Goal: Task Accomplishment & Management: Complete application form

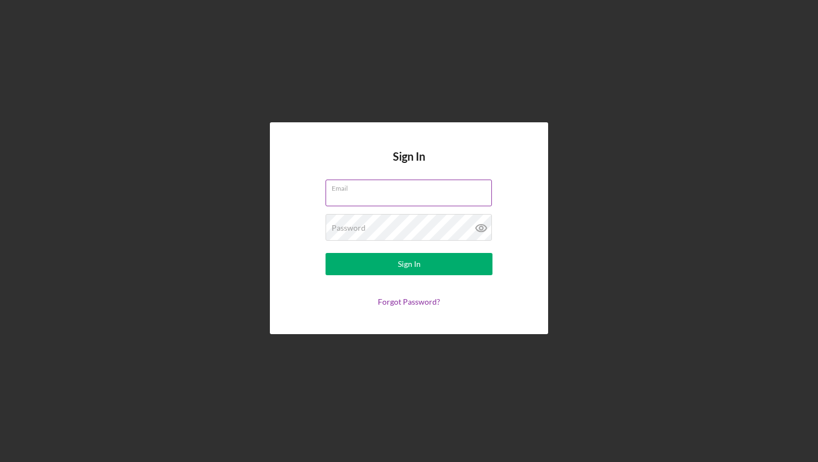
click at [366, 195] on input "Email" at bounding box center [409, 193] width 166 height 27
type input "[PERSON_NAME][EMAIL_ADDRESS][DOMAIN_NAME]"
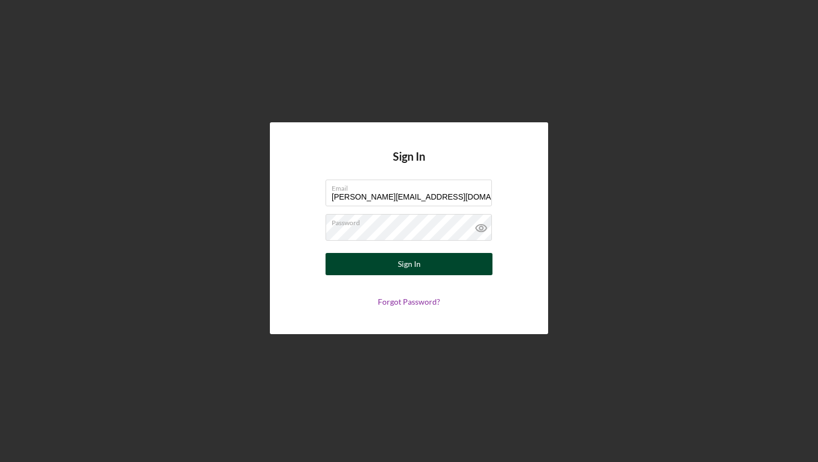
click at [436, 264] on button "Sign In" at bounding box center [409, 264] width 167 height 22
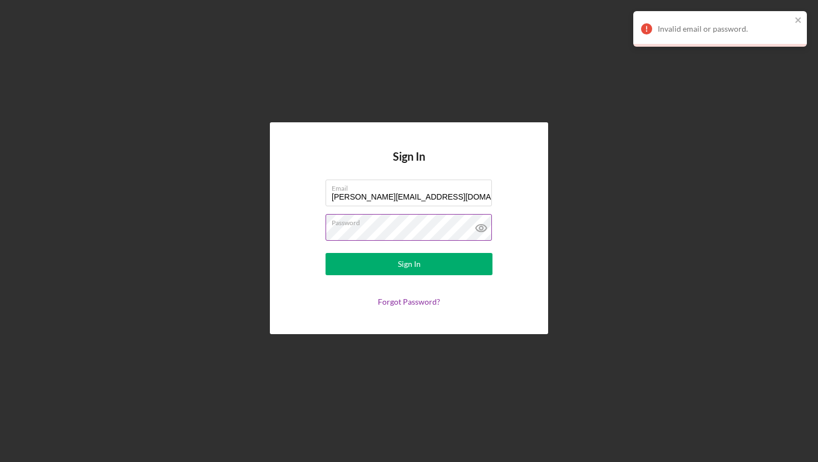
click at [472, 225] on icon at bounding box center [481, 228] width 28 height 28
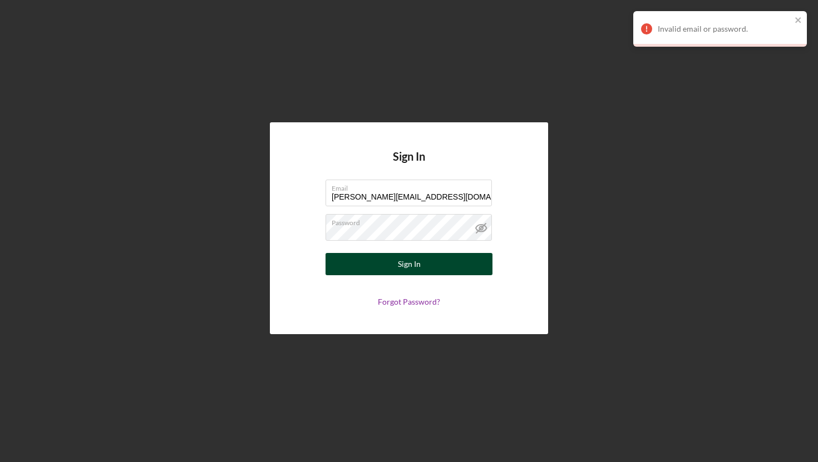
click at [380, 256] on button "Sign In" at bounding box center [409, 264] width 167 height 22
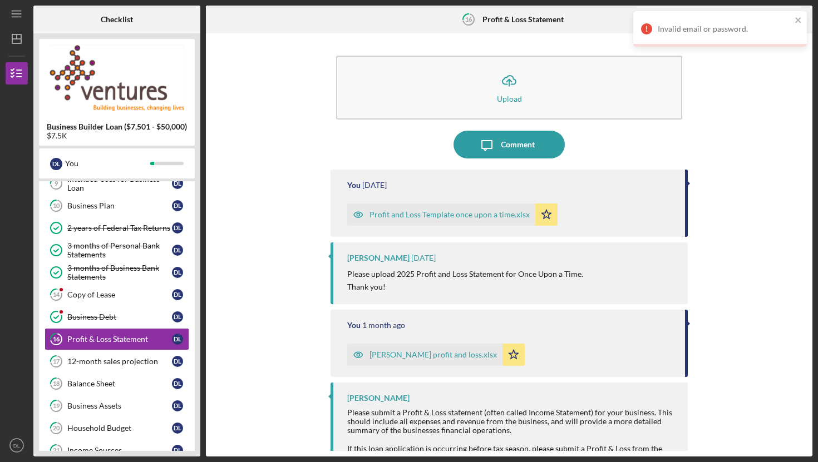
scroll to position [70, 0]
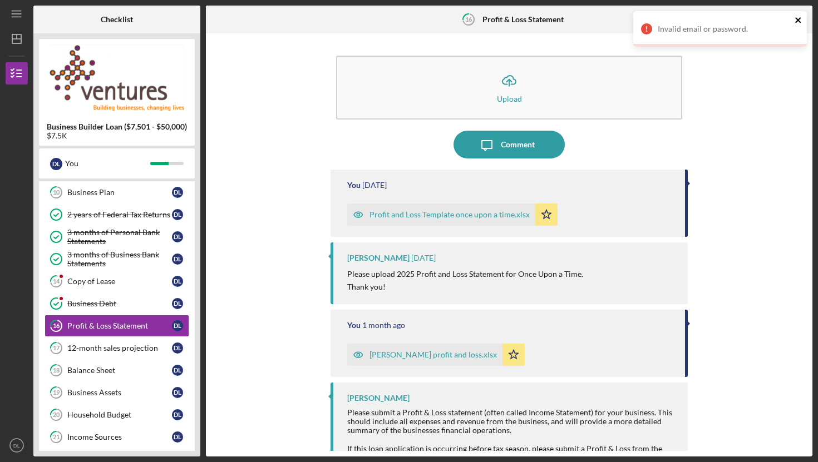
click at [800, 21] on icon "close" at bounding box center [799, 20] width 8 height 9
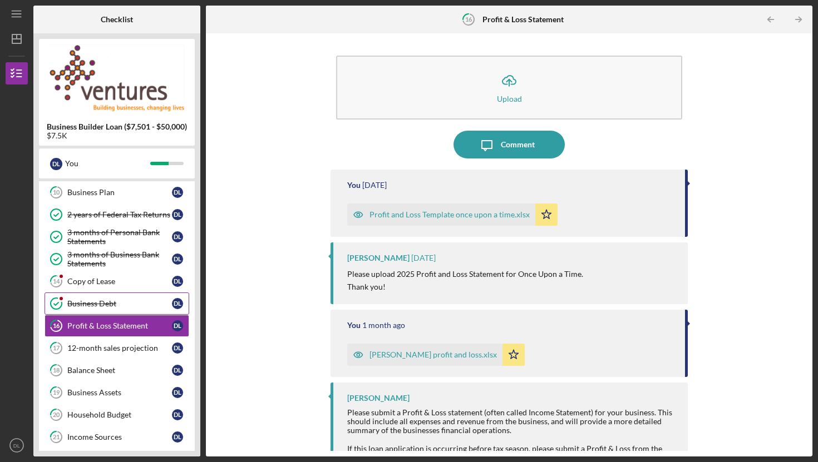
click at [123, 302] on div "Business Debt" at bounding box center [119, 303] width 105 height 9
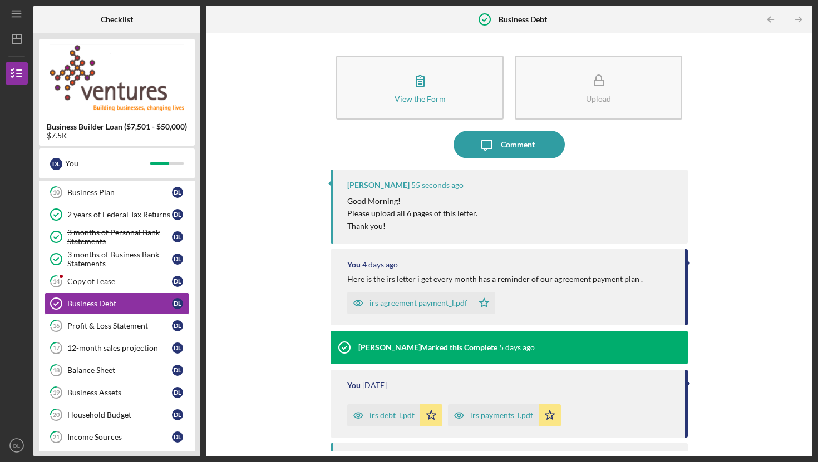
click at [416, 304] on div "irs agreement payment_l.pdf" at bounding box center [419, 303] width 98 height 9
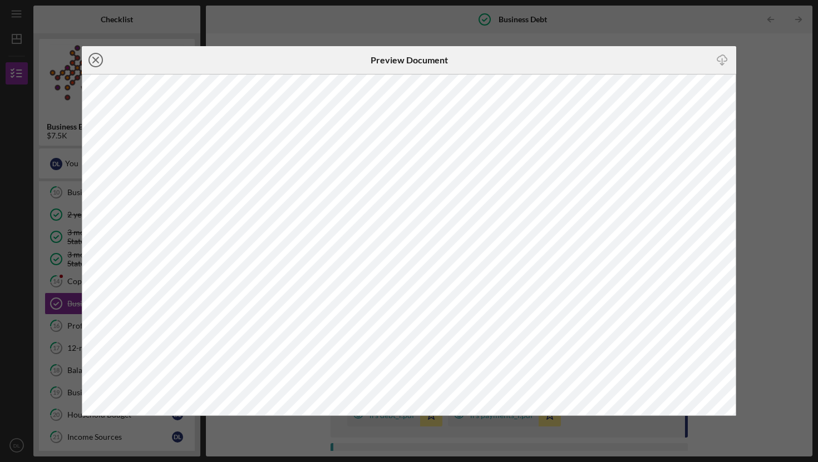
click at [100, 58] on icon "Icon/Close" at bounding box center [96, 60] width 28 height 28
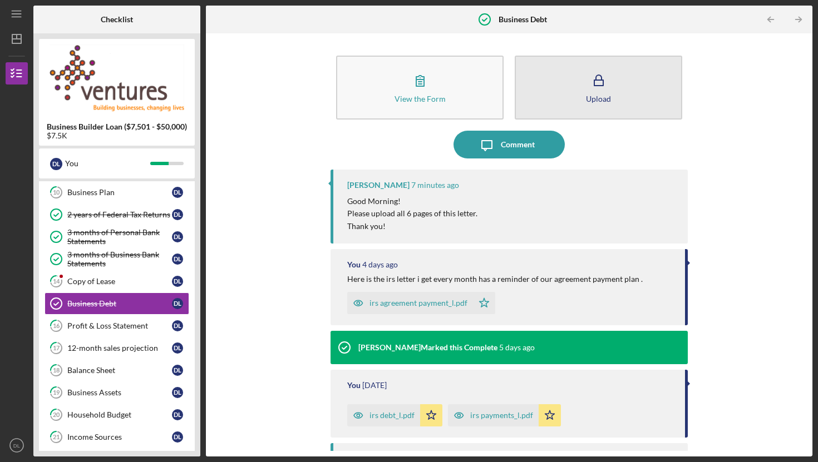
click at [577, 92] on button "Upload" at bounding box center [599, 88] width 168 height 64
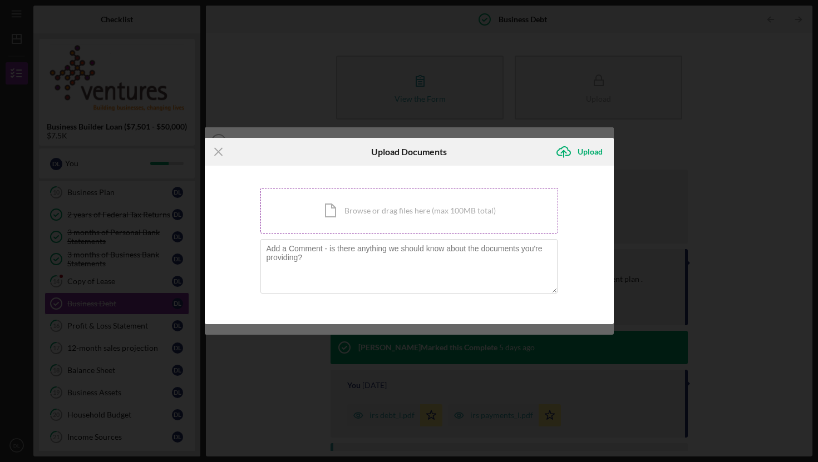
click at [392, 219] on div "Icon/Document Browse or drag files here (max 100MB total) Tap to choose files o…" at bounding box center [409, 211] width 298 height 46
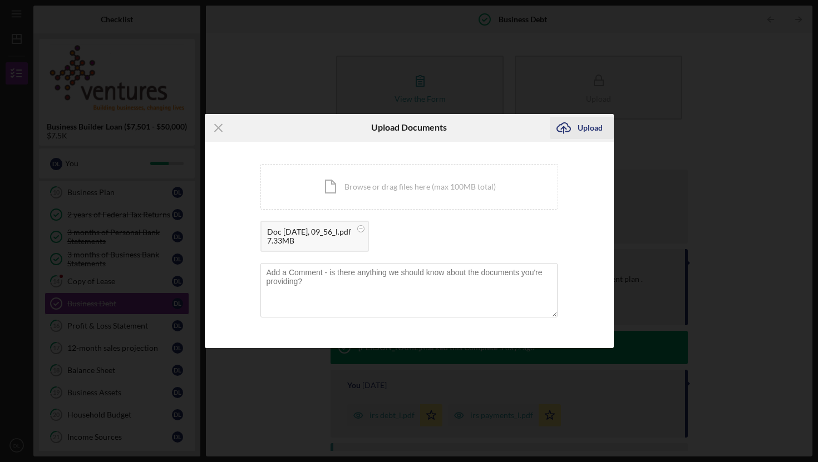
click at [587, 132] on div "Upload" at bounding box center [590, 128] width 25 height 22
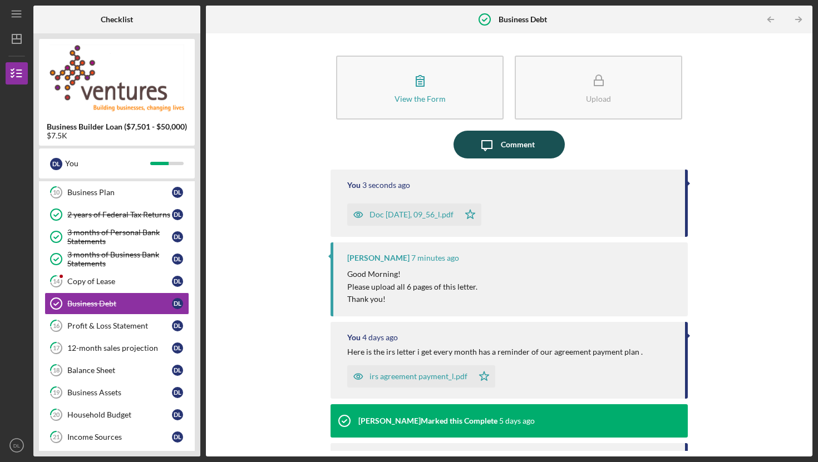
click at [501, 144] on div "Comment" at bounding box center [518, 145] width 34 height 28
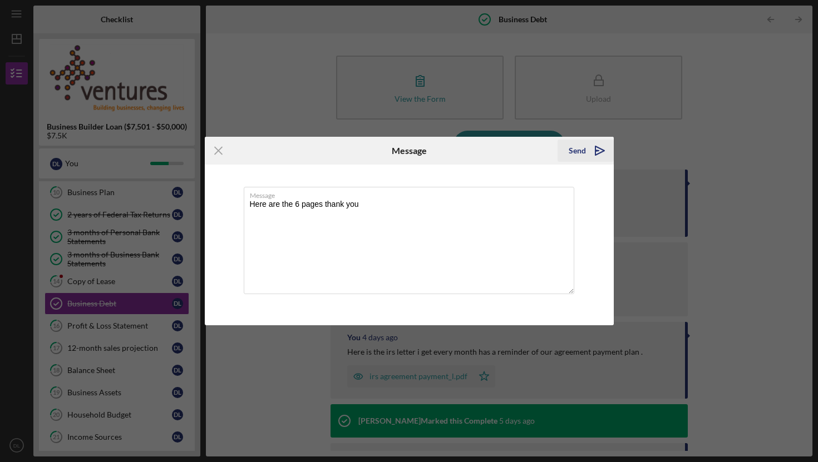
type textarea "Here are the 6 pages thank you"
click at [567, 155] on button "Send Icon/icon-invite-send" at bounding box center [586, 151] width 56 height 22
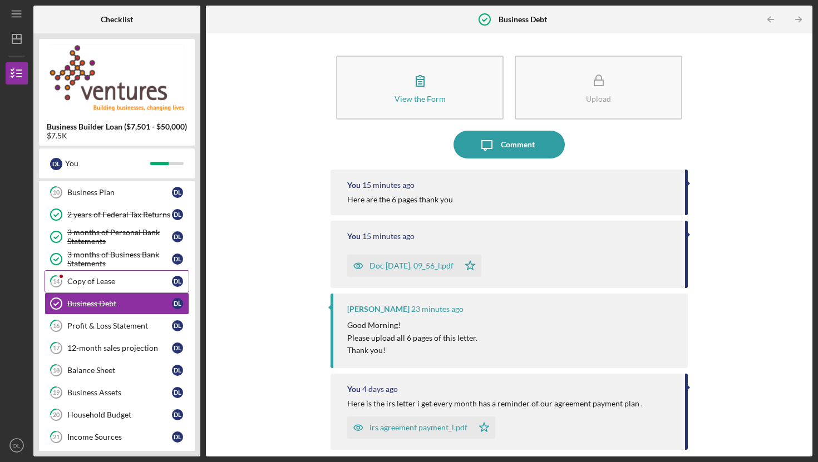
click at [120, 286] on link "14 Copy of Lease D L" at bounding box center [117, 281] width 145 height 22
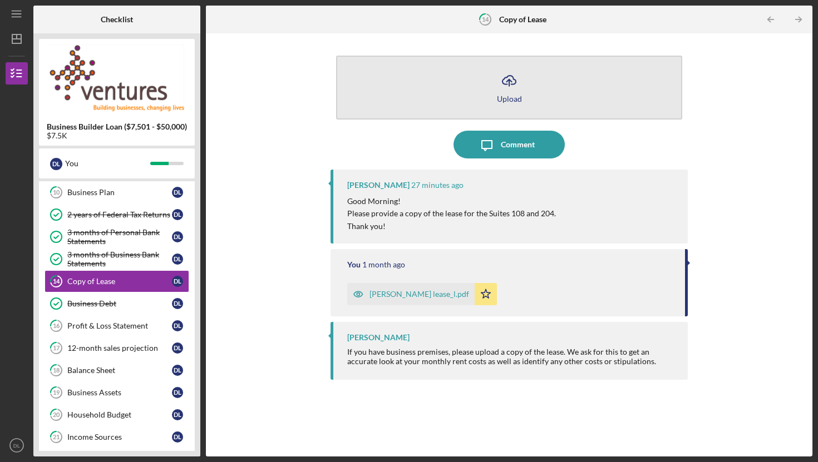
click at [517, 86] on icon "Icon/Upload" at bounding box center [509, 81] width 28 height 28
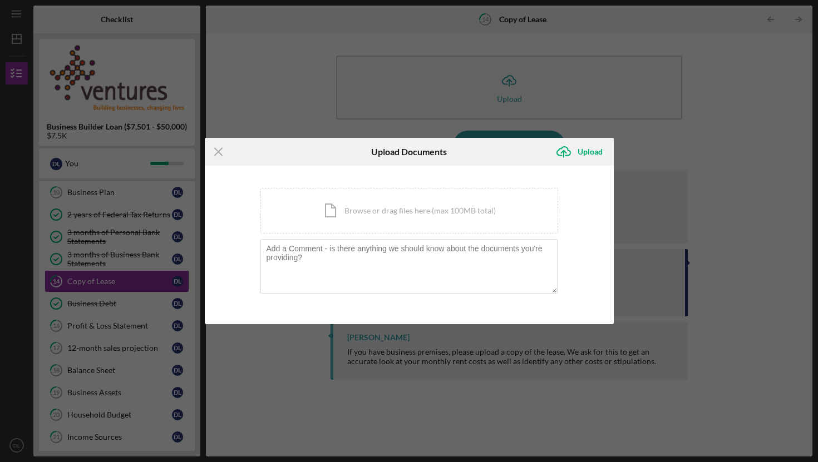
click at [418, 180] on div "You're uploading documents related to Copy of Lease . Icon/Document Browse or d…" at bounding box center [409, 245] width 409 height 159
click at [411, 204] on div "Icon/Document Browse or drag files here (max 100MB total) Tap to choose files o…" at bounding box center [409, 211] width 298 height 46
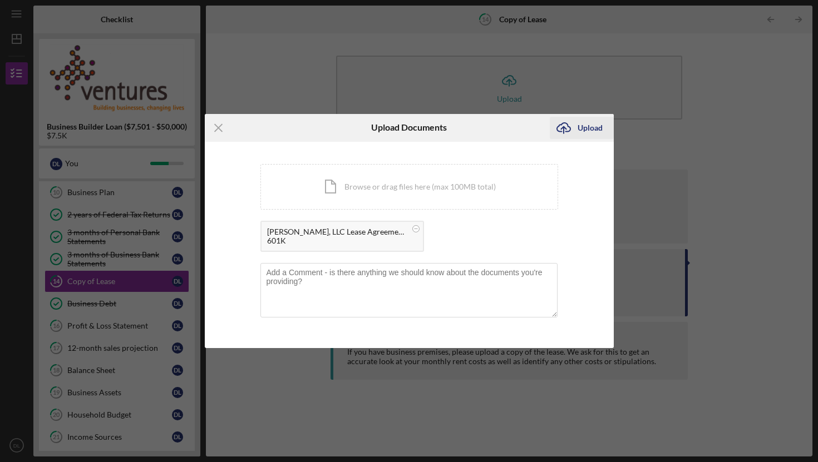
click at [595, 130] on div "Upload" at bounding box center [590, 128] width 25 height 22
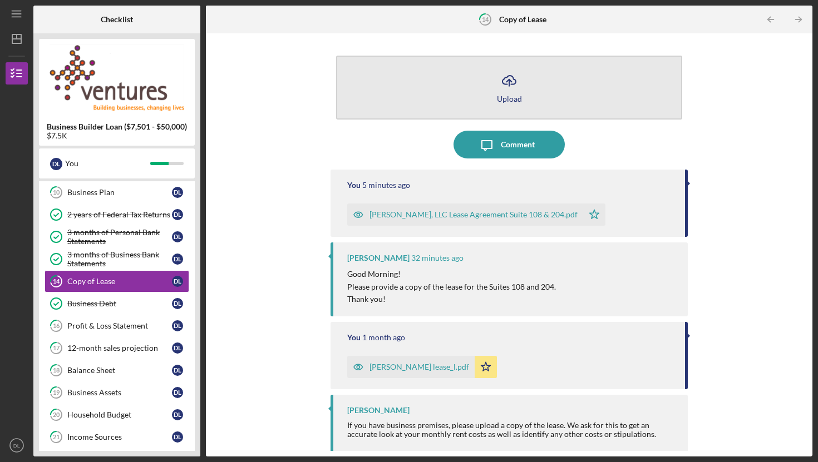
click at [501, 87] on icon "Icon/Upload" at bounding box center [509, 81] width 28 height 28
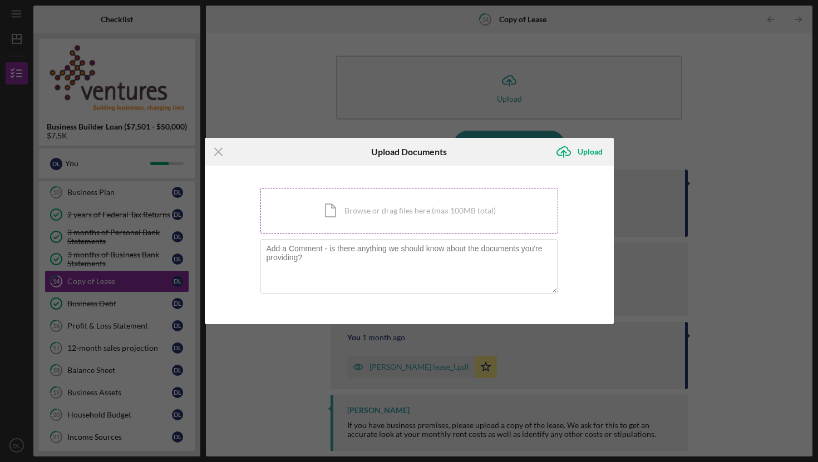
click at [417, 219] on div "Icon/Document Browse or drag files here (max 100MB total) Tap to choose files o…" at bounding box center [409, 211] width 298 height 46
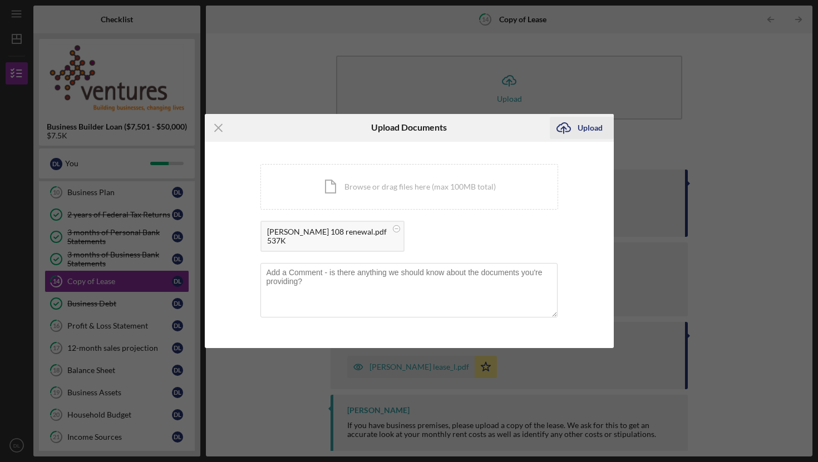
click at [587, 127] on div "Upload" at bounding box center [590, 128] width 25 height 22
